Goal: Information Seeking & Learning: Find specific fact

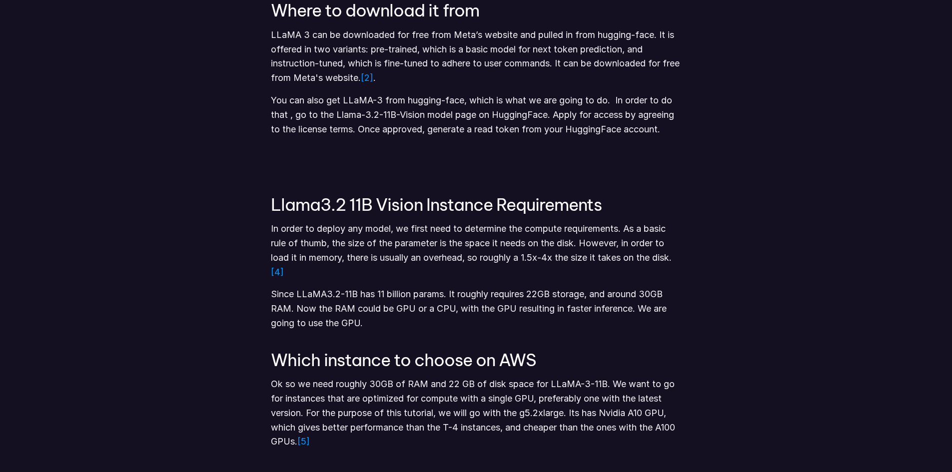
scroll to position [759, 0]
click at [539, 288] on p "Since LLaMA3.2-11B has 11 billion params. It roughly requires 22GB storage, and…" at bounding box center [476, 308] width 410 height 43
click at [574, 296] on p "Since LLaMA3.2-11B has 11 billion params. It roughly requires 22GB storage, and…" at bounding box center [476, 308] width 410 height 43
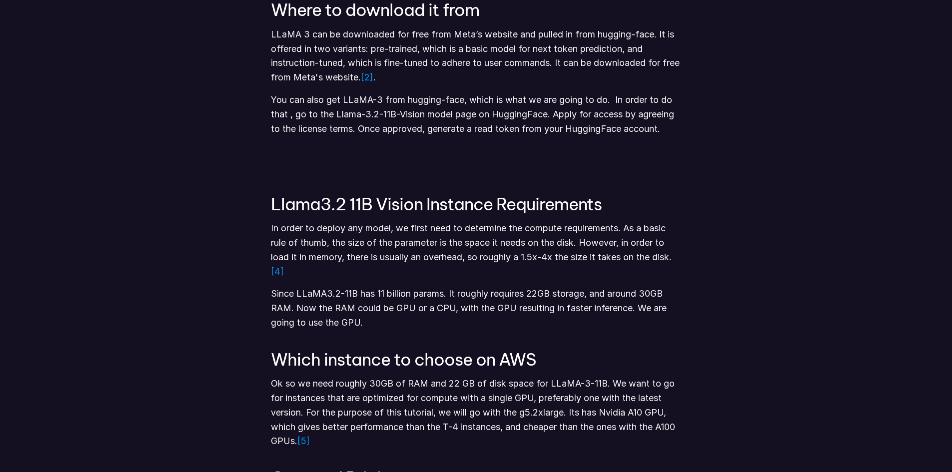
click at [551, 298] on p "Since LLaMA3.2-11B has 11 billion params. It roughly requires 22GB storage, and…" at bounding box center [476, 308] width 410 height 43
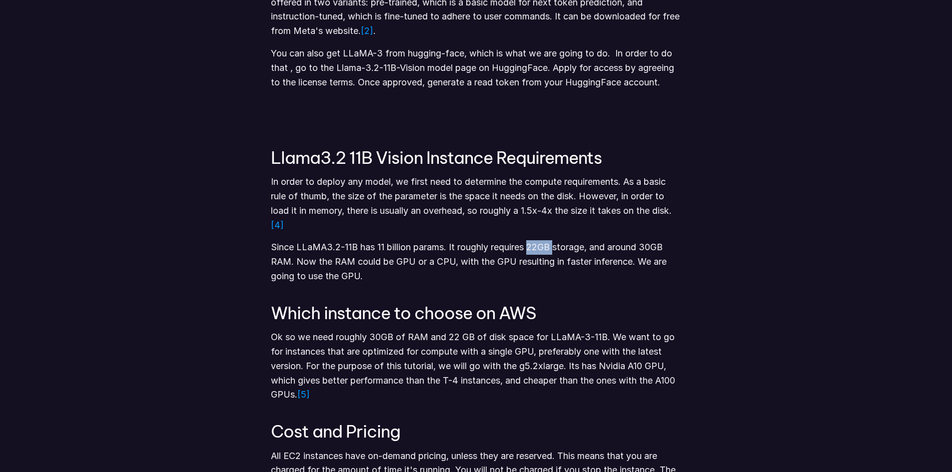
scroll to position [797, 0]
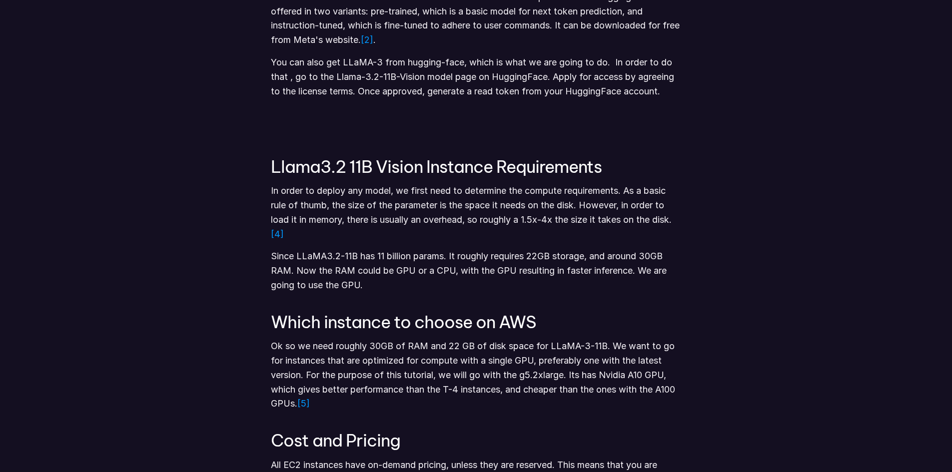
click at [394, 273] on p "Since LLaMA3.2-11B has 11 billion params. It roughly requires 22GB storage, and…" at bounding box center [476, 270] width 410 height 43
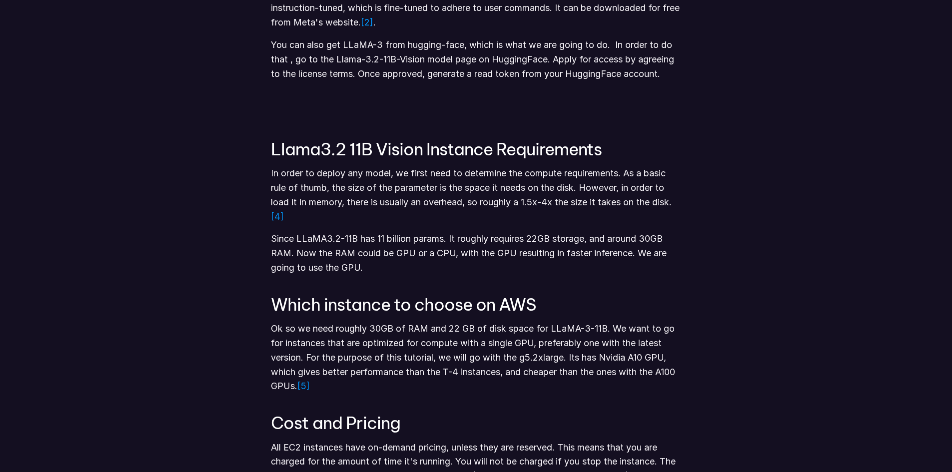
scroll to position [814, 0]
